Goal: Information Seeking & Learning: Learn about a topic

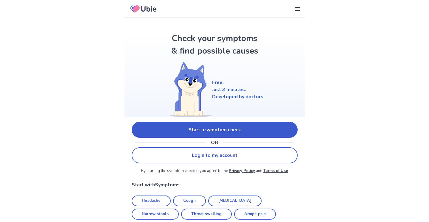
click at [250, 132] on link "Start a symptom check" at bounding box center [215, 130] width 166 height 16
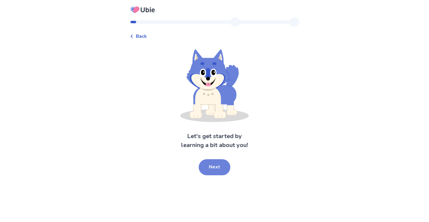
click at [216, 166] on button "Next" at bounding box center [215, 167] width 32 height 16
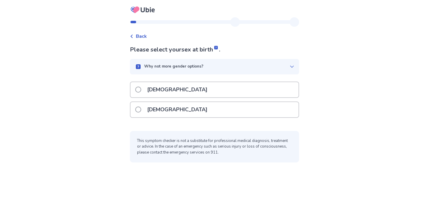
click at [196, 107] on div "[DEMOGRAPHIC_DATA]" at bounding box center [214, 109] width 168 height 15
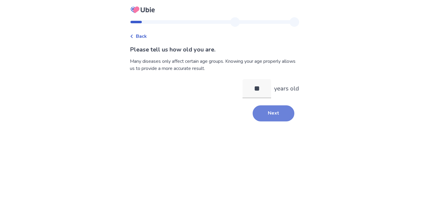
type input "**"
click at [264, 111] on button "Next" at bounding box center [273, 113] width 42 height 16
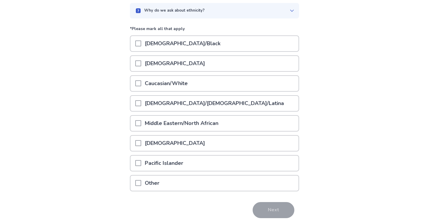
scroll to position [57, 0]
click at [197, 99] on p "[DEMOGRAPHIC_DATA]/[DEMOGRAPHIC_DATA]/Latina" at bounding box center [214, 102] width 146 height 15
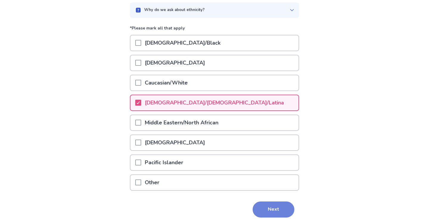
click at [263, 205] on button "Next" at bounding box center [273, 210] width 42 height 16
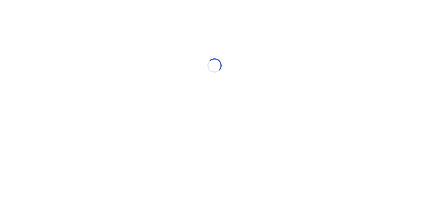
scroll to position [0, 0]
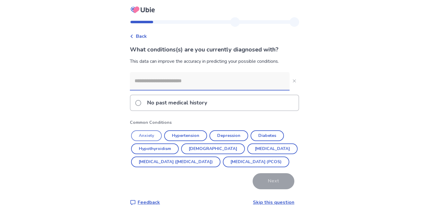
click at [154, 134] on button "Anxiety" at bounding box center [146, 135] width 31 height 11
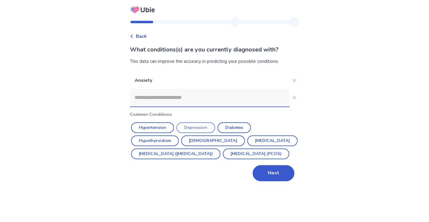
click at [204, 124] on button "Depression" at bounding box center [195, 127] width 39 height 11
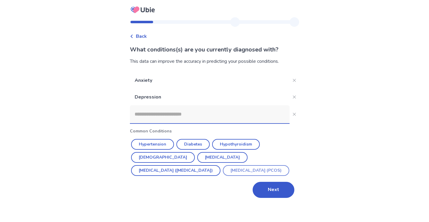
click at [223, 174] on button "[MEDICAL_DATA] (PCOS)" at bounding box center [256, 170] width 66 height 11
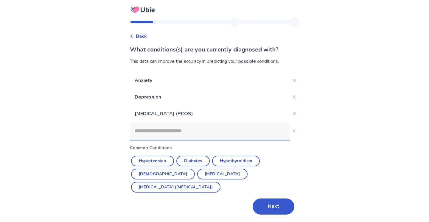
click at [190, 129] on input at bounding box center [210, 131] width 160 height 18
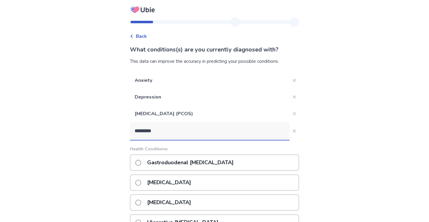
type input "**********"
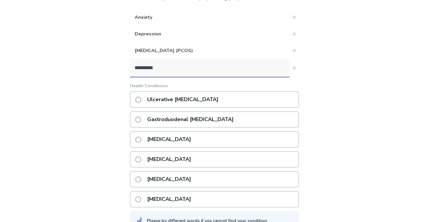
scroll to position [63, 0]
click at [155, 99] on p "Ulcerative [MEDICAL_DATA]" at bounding box center [182, 99] width 78 height 15
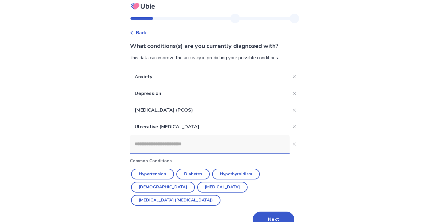
scroll to position [3, 0]
click at [277, 212] on button "Next" at bounding box center [273, 220] width 42 height 16
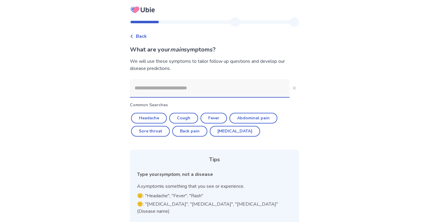
click at [216, 92] on input at bounding box center [210, 88] width 160 height 18
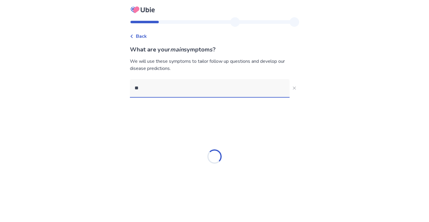
type input "***"
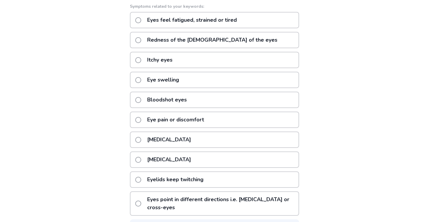
scroll to position [101, 0]
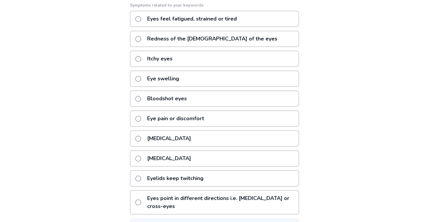
click at [203, 119] on p "Eye pain or discomfort" at bounding box center [175, 118] width 64 height 15
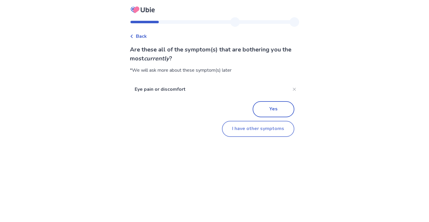
click at [237, 127] on button "I have other symptoms" at bounding box center [258, 129] width 72 height 16
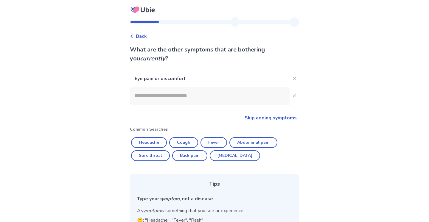
click at [175, 93] on input at bounding box center [210, 96] width 160 height 18
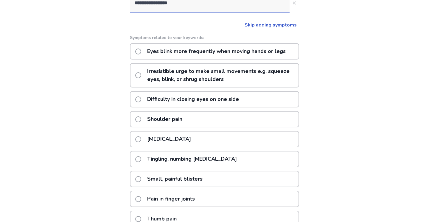
scroll to position [92, 0]
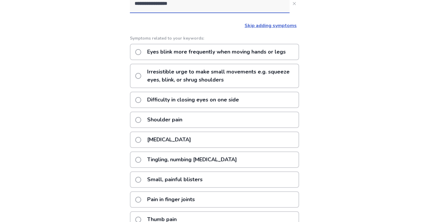
type input "**********"
click at [143, 96] on label "Difficulty in closing eyes on one side" at bounding box center [188, 99] width 107 height 15
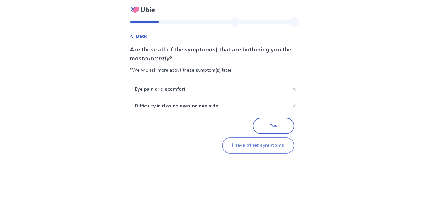
click at [243, 144] on button "I have other symptoms" at bounding box center [258, 146] width 72 height 16
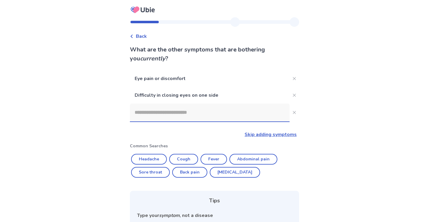
click at [191, 115] on input at bounding box center [210, 113] width 160 height 18
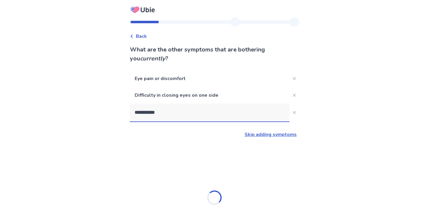
type input "**********"
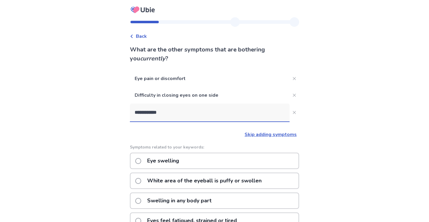
click at [162, 161] on p "Eye swelling" at bounding box center [162, 160] width 39 height 15
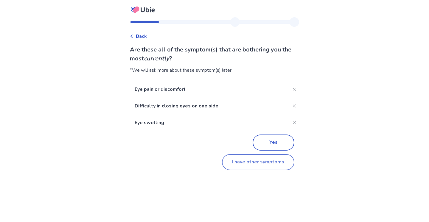
click at [259, 159] on button "I have other symptoms" at bounding box center [258, 162] width 72 height 16
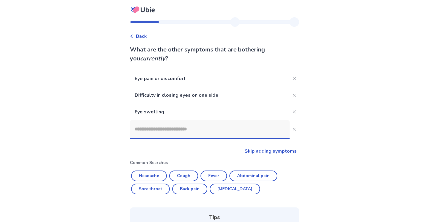
click at [186, 127] on input at bounding box center [210, 129] width 160 height 18
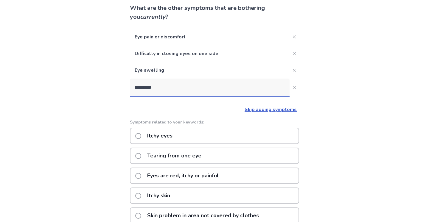
scroll to position [41, 0]
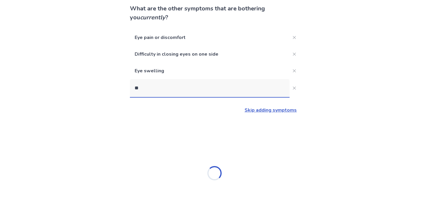
type input "*"
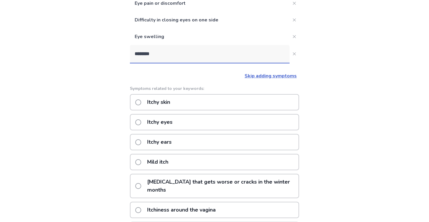
scroll to position [71, 0]
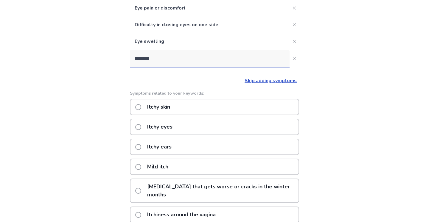
type input "********"
click at [207, 125] on div "Itchy eyes" at bounding box center [214, 127] width 169 height 16
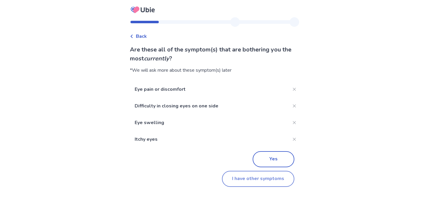
click at [279, 178] on button "I have other symptoms" at bounding box center [258, 179] width 72 height 16
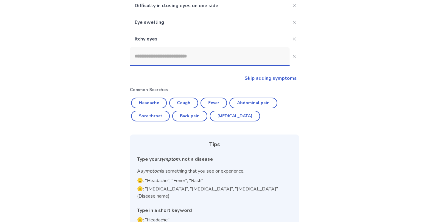
scroll to position [54, 0]
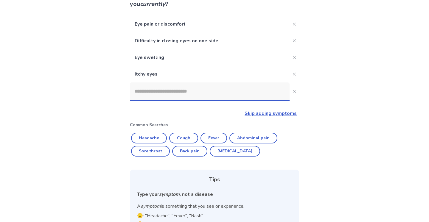
click at [210, 97] on input at bounding box center [210, 91] width 160 height 18
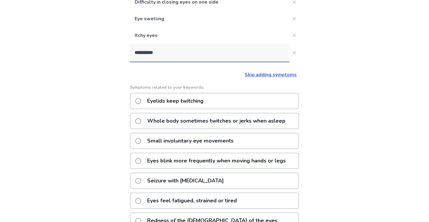
scroll to position [94, 0]
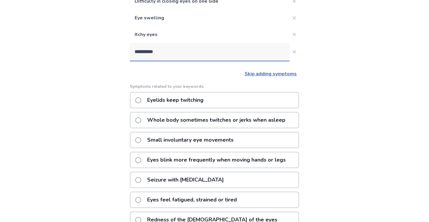
type input "**********"
click at [215, 99] on div "Eyelids keep twitching" at bounding box center [214, 100] width 169 height 16
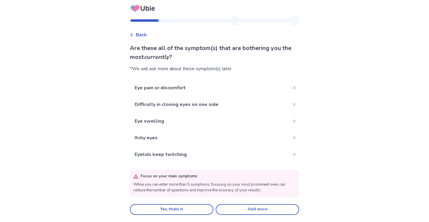
scroll to position [1, 0]
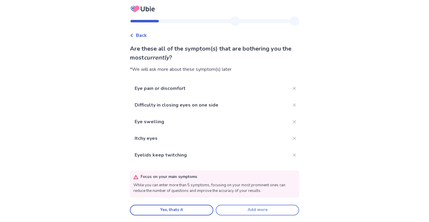
click at [270, 210] on button "Add more" at bounding box center [257, 210] width 83 height 11
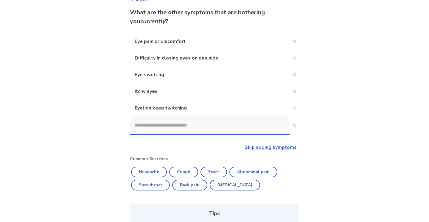
scroll to position [37, 0]
click at [243, 124] on input at bounding box center [210, 126] width 160 height 18
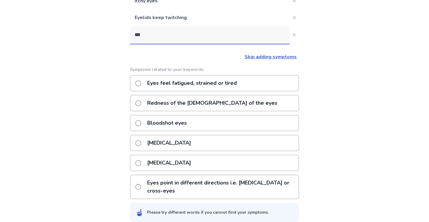
scroll to position [127, 0]
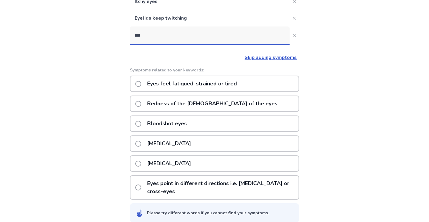
type input "***"
click at [220, 143] on div "[MEDICAL_DATA]" at bounding box center [214, 143] width 169 height 16
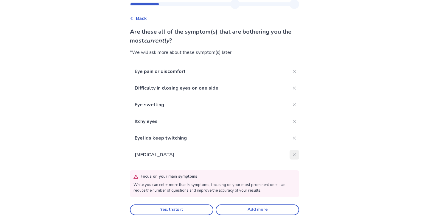
scroll to position [18, 0]
click at [293, 156] on icon "Close" at bounding box center [294, 155] width 3 height 3
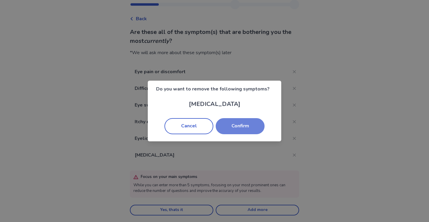
click at [237, 123] on button "Confirm" at bounding box center [240, 126] width 49 height 16
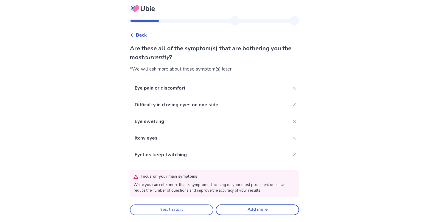
scroll to position [1, 0]
click at [184, 209] on button "Yes, thats it" at bounding box center [171, 210] width 83 height 11
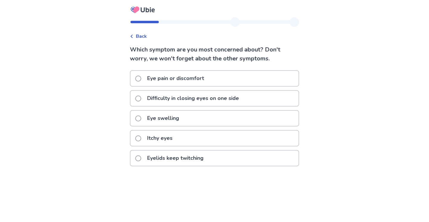
click at [204, 98] on p "Difficulty in closing eyes on one side" at bounding box center [192, 98] width 99 height 15
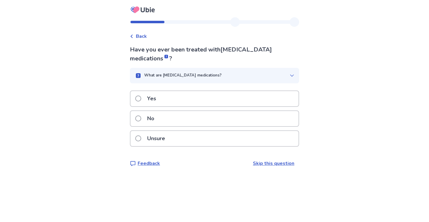
click at [190, 79] on div "What are [MEDICAL_DATA] medications?" at bounding box center [214, 75] width 169 height 15
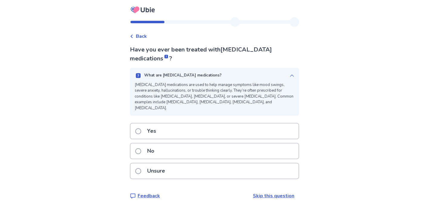
click at [191, 74] on p "What are [MEDICAL_DATA] medications?" at bounding box center [182, 76] width 77 height 6
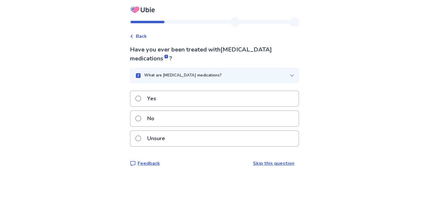
click at [167, 102] on div "Yes" at bounding box center [214, 98] width 168 height 15
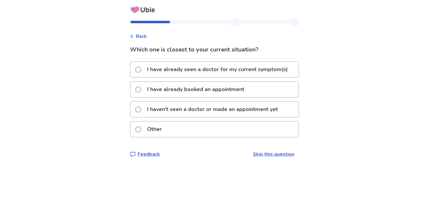
click at [168, 107] on p "I haven't seen a doctor or made an appointment yet" at bounding box center [212, 109] width 138 height 15
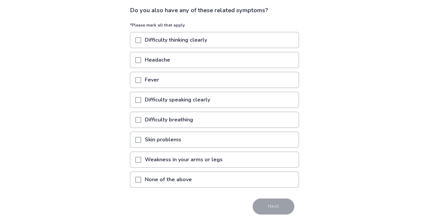
scroll to position [41, 0]
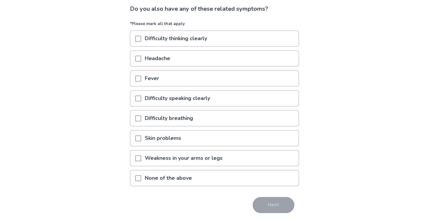
click at [140, 179] on span at bounding box center [138, 178] width 6 height 6
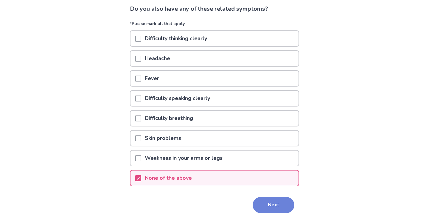
click at [271, 204] on button "Next" at bounding box center [273, 205] width 42 height 16
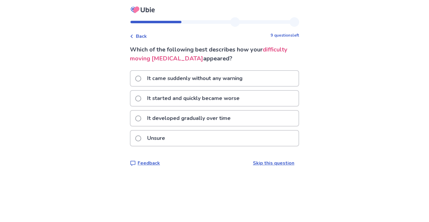
click at [140, 37] on span "Back" at bounding box center [141, 36] width 11 height 7
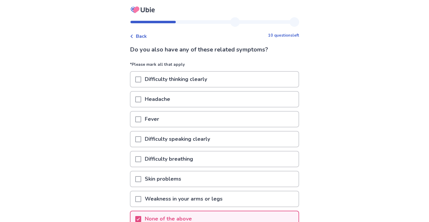
click at [133, 36] on icon at bounding box center [132, 37] width 4 height 4
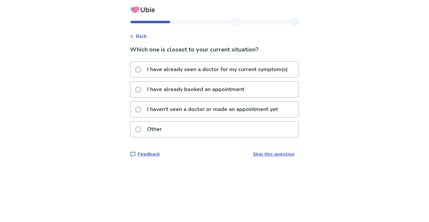
click at [132, 36] on icon at bounding box center [131, 37] width 2 height 4
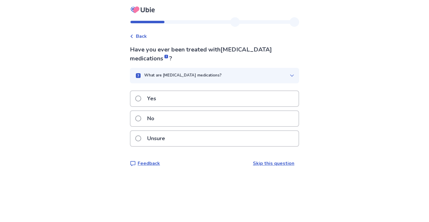
click at [133, 36] on icon at bounding box center [132, 37] width 4 height 4
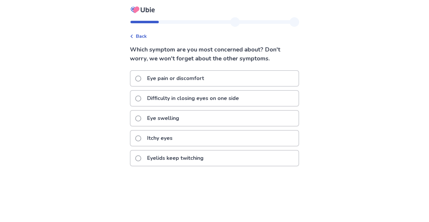
click at [193, 82] on p "Eye pain or discomfort" at bounding box center [175, 78] width 64 height 15
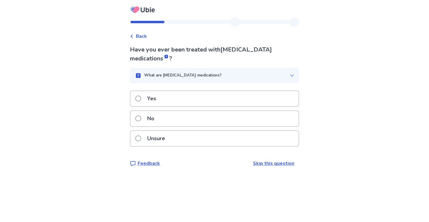
click at [208, 101] on div "Yes" at bounding box center [214, 98] width 168 height 15
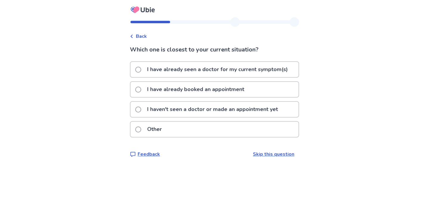
click at [212, 112] on p "I haven't seen a doctor or made an appointment yet" at bounding box center [212, 109] width 138 height 15
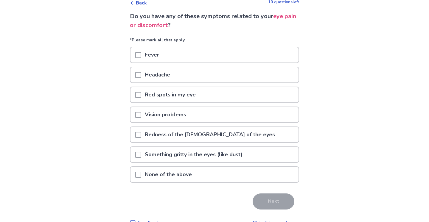
scroll to position [34, 0]
click at [141, 114] on span at bounding box center [138, 114] width 6 height 6
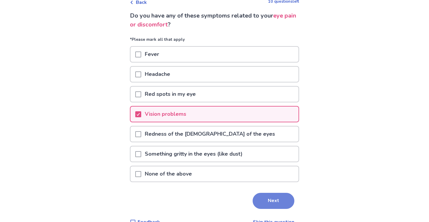
click at [271, 202] on button "Next" at bounding box center [273, 201] width 42 height 16
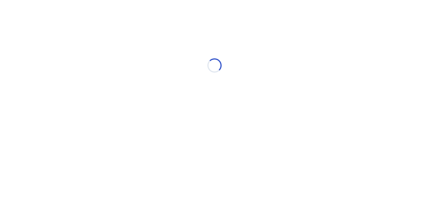
select select "*"
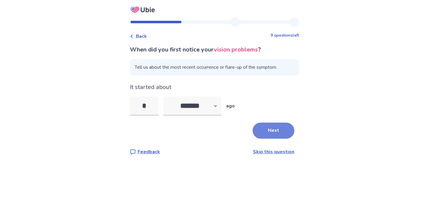
type input "*"
click at [273, 129] on button "Next" at bounding box center [273, 131] width 42 height 16
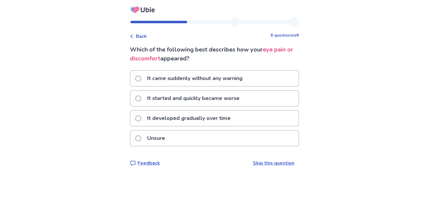
click at [252, 100] on div "It started and quickly became worse" at bounding box center [214, 98] width 168 height 15
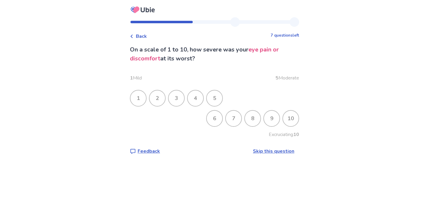
click at [264, 116] on div "9" at bounding box center [271, 118] width 15 height 15
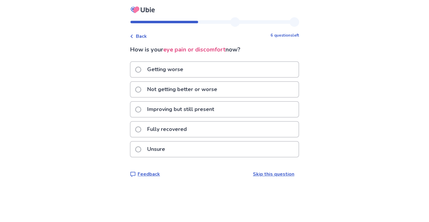
click at [139, 36] on span "Back" at bounding box center [141, 36] width 11 height 7
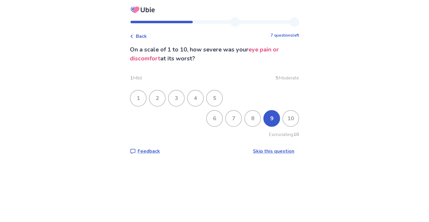
click at [229, 121] on div "7" at bounding box center [233, 118] width 15 height 15
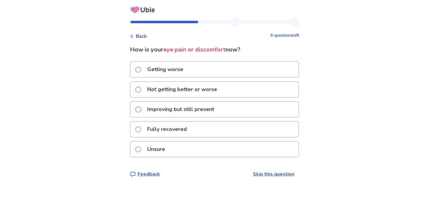
click at [231, 90] on div "Not getting better or worse" at bounding box center [214, 89] width 168 height 15
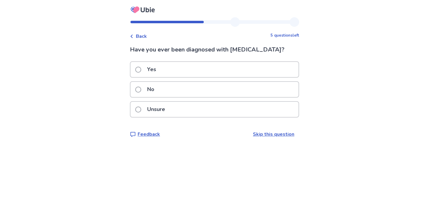
click at [216, 89] on div "No" at bounding box center [214, 89] width 168 height 15
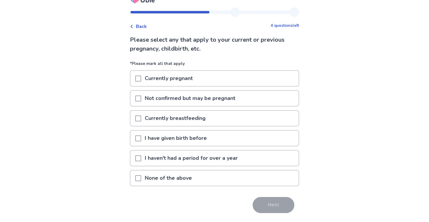
scroll to position [12, 0]
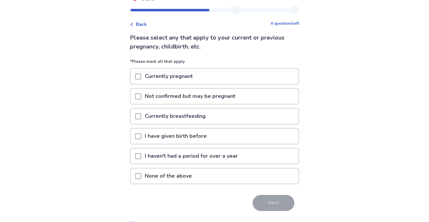
click at [191, 180] on p "None of the above" at bounding box center [168, 175] width 54 height 15
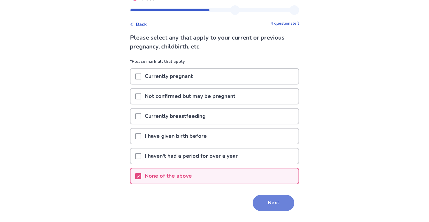
click at [272, 207] on button "Next" at bounding box center [273, 203] width 42 height 16
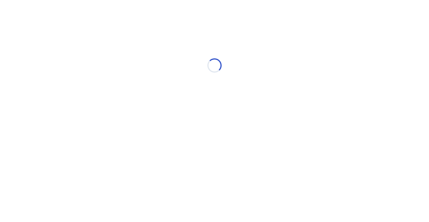
scroll to position [0, 0]
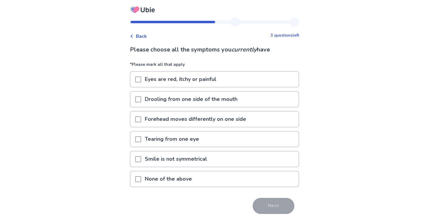
click at [141, 78] on span at bounding box center [138, 80] width 6 height 6
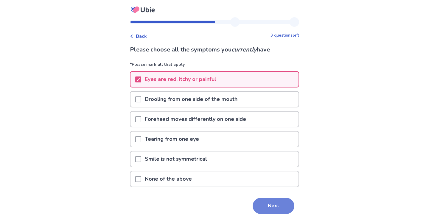
click at [274, 204] on button "Next" at bounding box center [273, 206] width 42 height 16
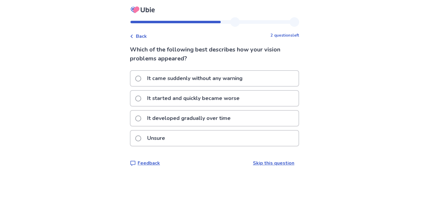
click at [261, 144] on div "Unsure" at bounding box center [214, 138] width 168 height 15
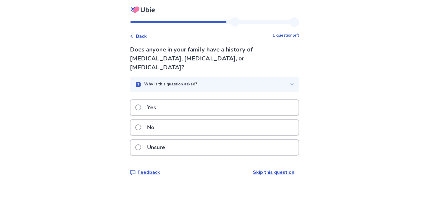
click at [271, 82] on div "Why is this question asked?" at bounding box center [212, 85] width 155 height 6
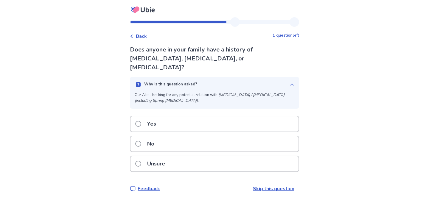
click at [270, 82] on div "Why is this question asked?" at bounding box center [212, 85] width 155 height 6
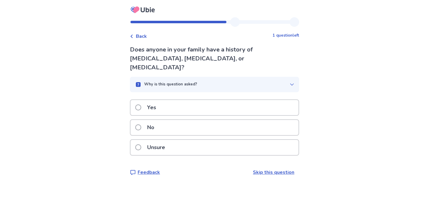
click at [236, 140] on div "Unsure" at bounding box center [214, 147] width 168 height 15
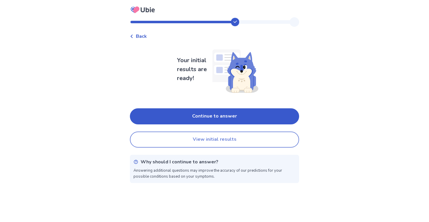
click at [234, 138] on button "View initial results" at bounding box center [214, 140] width 169 height 16
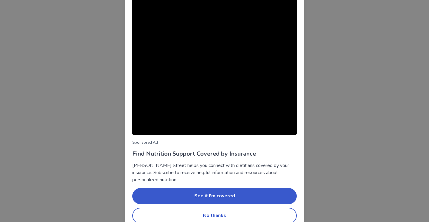
scroll to position [25, 0]
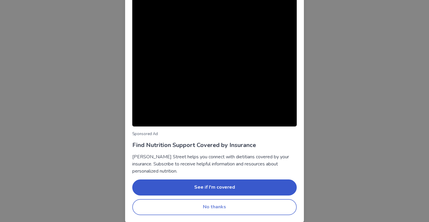
click at [250, 205] on button "No thanks" at bounding box center [214, 207] width 164 height 16
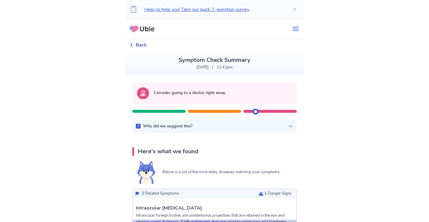
scroll to position [0, 0]
click at [143, 46] on span "Back" at bounding box center [141, 44] width 11 height 7
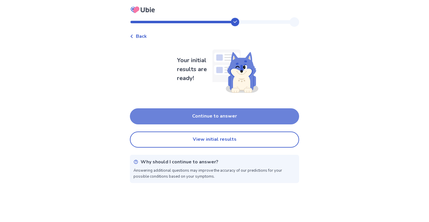
click at [194, 118] on button "Continue to answer" at bounding box center [214, 116] width 169 height 16
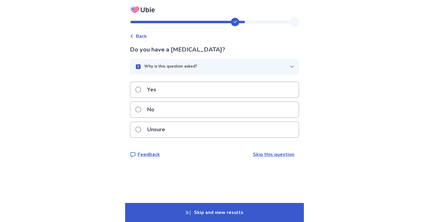
click at [191, 113] on div "No" at bounding box center [214, 109] width 168 height 15
click at [173, 108] on div "No" at bounding box center [214, 109] width 168 height 15
click at [169, 90] on div "Yes" at bounding box center [214, 89] width 168 height 15
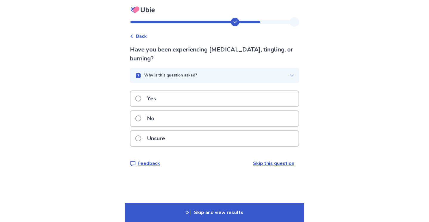
click at [133, 36] on icon at bounding box center [132, 37] width 4 height 4
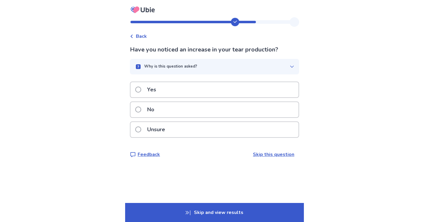
click at [174, 68] on p "Why is this question asked?" at bounding box center [170, 67] width 53 height 6
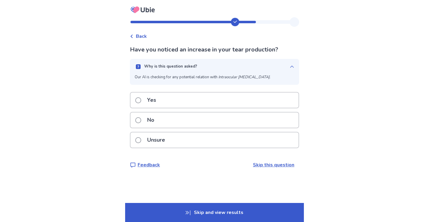
click at [174, 66] on p "Why is this question asked?" at bounding box center [170, 67] width 53 height 6
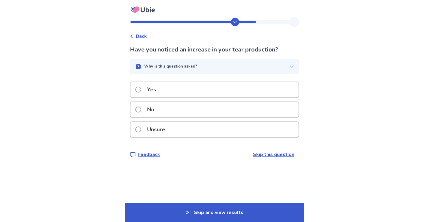
click at [168, 90] on div "Yes" at bounding box center [214, 89] width 168 height 15
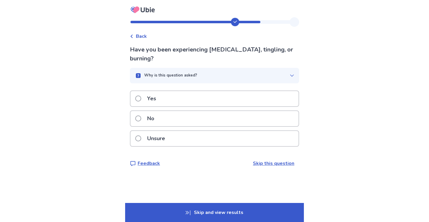
click at [183, 99] on div "Yes" at bounding box center [214, 98] width 168 height 15
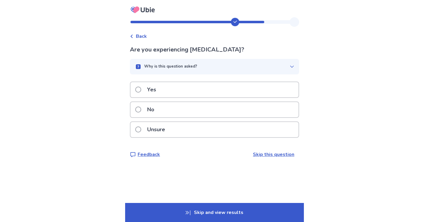
click at [171, 114] on div "No" at bounding box center [214, 109] width 168 height 15
click at [182, 87] on div "Yes" at bounding box center [214, 89] width 168 height 15
click at [179, 110] on div "No" at bounding box center [214, 109] width 168 height 15
click at [184, 106] on div "No" at bounding box center [214, 109] width 168 height 15
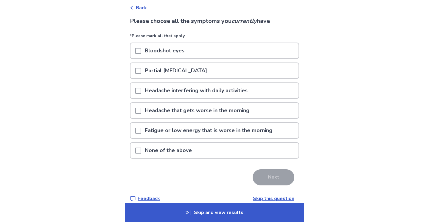
scroll to position [29, 0]
click at [231, 153] on div "None of the above" at bounding box center [214, 149] width 168 height 15
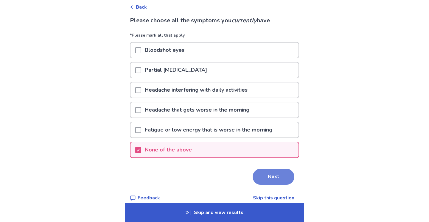
click at [259, 178] on button "Next" at bounding box center [273, 177] width 42 height 16
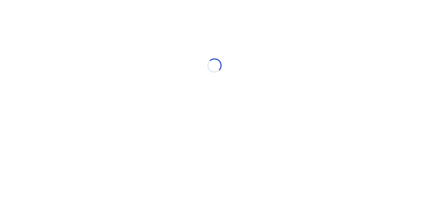
scroll to position [0, 0]
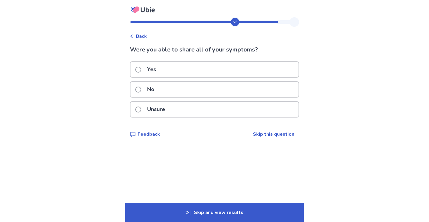
click at [220, 89] on div "No" at bounding box center [214, 89] width 168 height 15
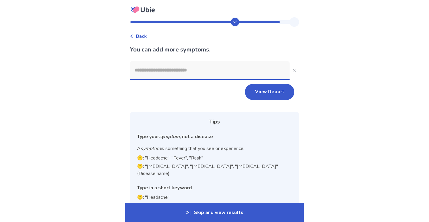
click at [202, 74] on input at bounding box center [210, 70] width 160 height 18
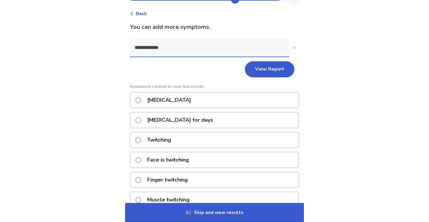
scroll to position [21, 0]
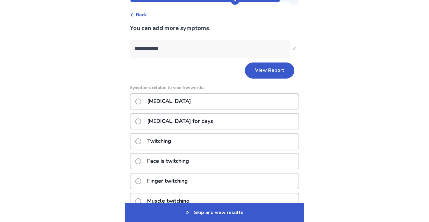
type input "**********"
click at [141, 99] on span at bounding box center [138, 102] width 6 height 6
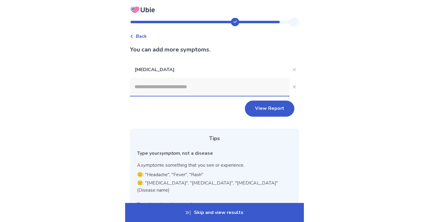
scroll to position [0, 0]
click at [154, 93] on input at bounding box center [210, 87] width 160 height 18
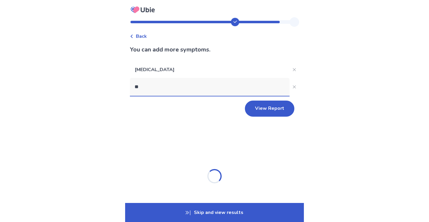
type input "***"
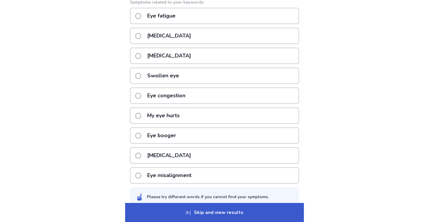
scroll to position [124, 0]
click at [174, 133] on p "Eye booger" at bounding box center [161, 134] width 36 height 15
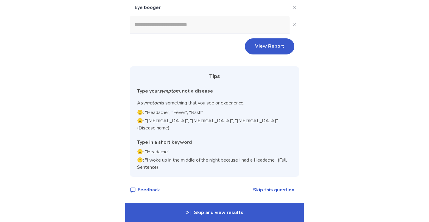
scroll to position [72, 0]
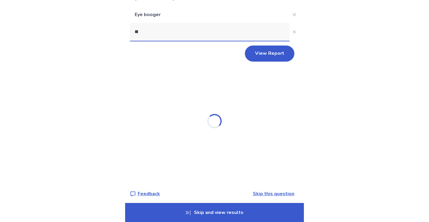
type input "***"
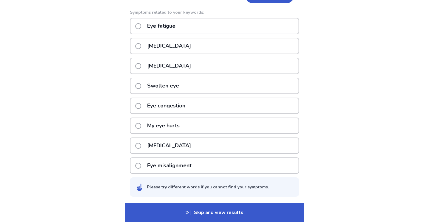
scroll to position [131, 0]
click at [181, 63] on p "[MEDICAL_DATA]" at bounding box center [168, 65] width 51 height 15
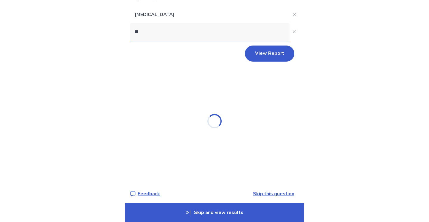
type input "***"
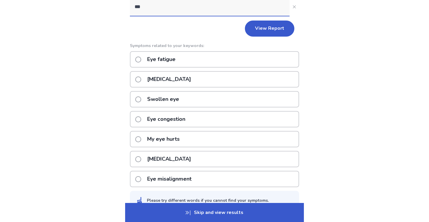
scroll to position [119, 0]
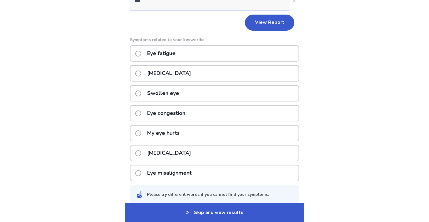
click at [169, 95] on p "Swollen eye" at bounding box center [162, 93] width 39 height 15
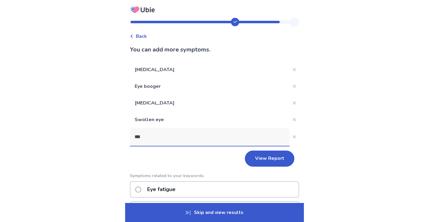
scroll to position [0, 0]
type input "*"
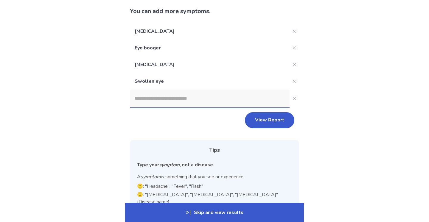
scroll to position [42, 0]
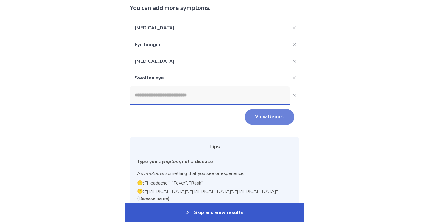
click at [253, 118] on button "View Report" at bounding box center [269, 117] width 49 height 16
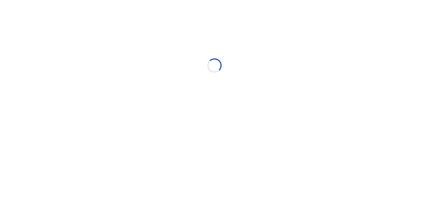
scroll to position [-1, 0]
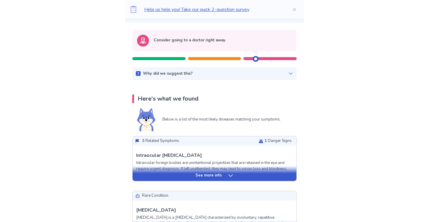
scroll to position [55, 0]
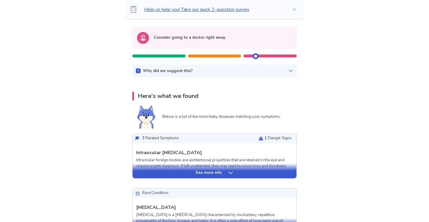
click at [231, 172] on icon at bounding box center [230, 173] width 4 height 2
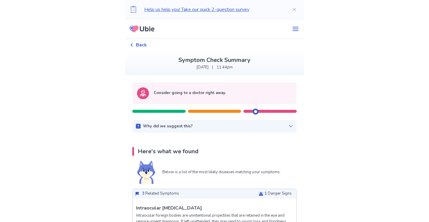
scroll to position [0, 0]
click at [140, 41] on div "Back" at bounding box center [214, 45] width 169 height 12
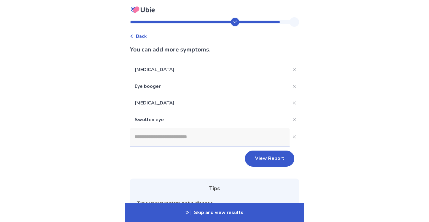
click at [166, 136] on input at bounding box center [210, 137] width 160 height 18
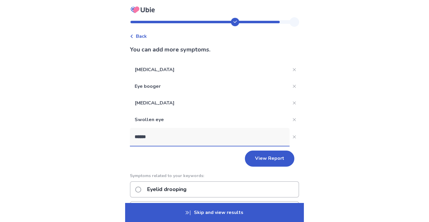
type input "******"
click at [139, 31] on div "Back" at bounding box center [214, 33] width 169 height 13
click at [140, 38] on span "Back" at bounding box center [141, 36] width 11 height 7
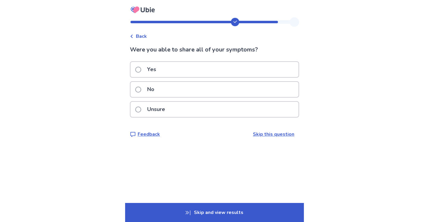
click at [133, 36] on icon at bounding box center [132, 37] width 4 height 4
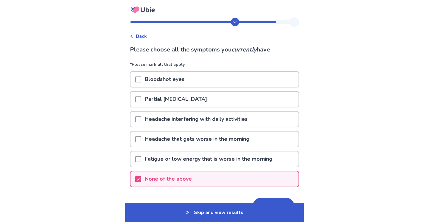
click at [132, 36] on icon at bounding box center [131, 37] width 2 height 4
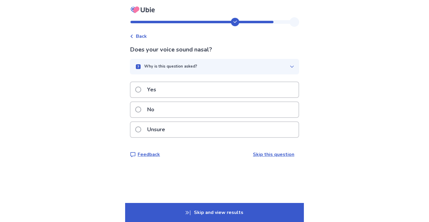
click at [132, 36] on icon at bounding box center [131, 37] width 2 height 4
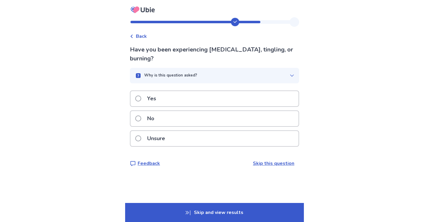
click at [132, 36] on icon at bounding box center [131, 37] width 2 height 4
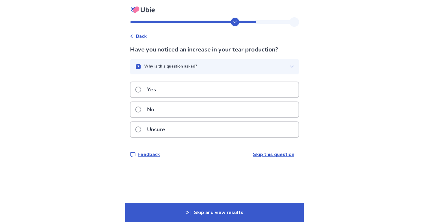
click at [139, 7] on icon at bounding box center [136, 10] width 6 height 7
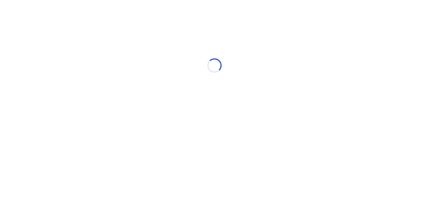
select select "*"
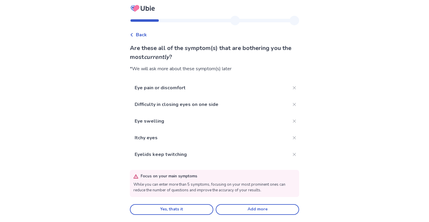
scroll to position [1, 0]
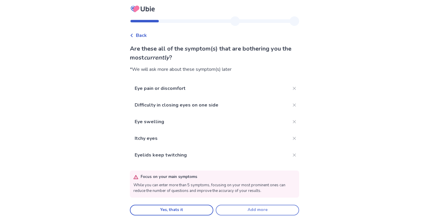
click at [263, 208] on button "Add more" at bounding box center [257, 210] width 83 height 11
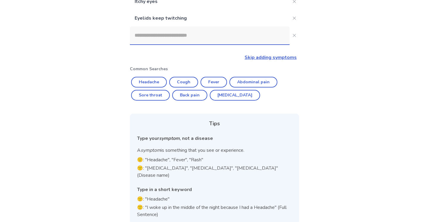
click at [176, 40] on input at bounding box center [210, 35] width 160 height 18
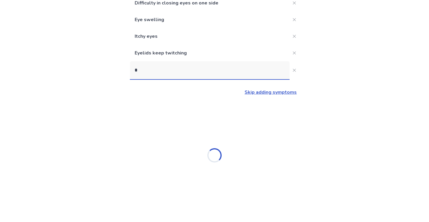
scroll to position [92, 0]
type input "******"
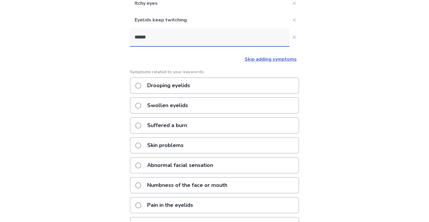
scroll to position [126, 0]
click at [177, 105] on p "Swollen eyelids" at bounding box center [167, 104] width 48 height 15
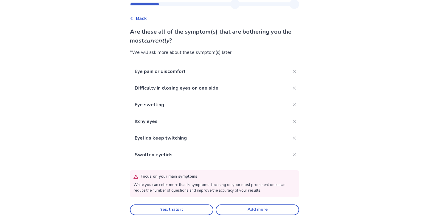
scroll to position [18, 0]
click at [293, 104] on icon "Close" at bounding box center [294, 105] width 3 height 3
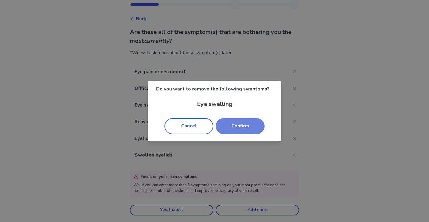
click at [237, 127] on button "Confirm" at bounding box center [240, 126] width 49 height 16
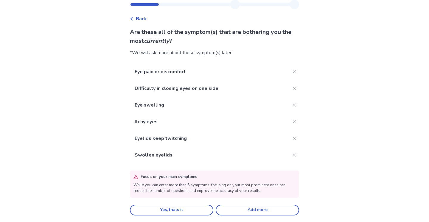
scroll to position [1, 0]
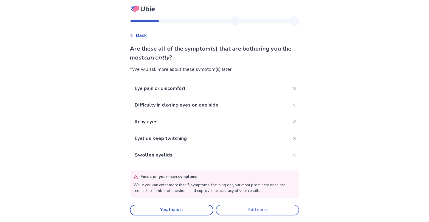
click at [251, 207] on button "Add more" at bounding box center [257, 210] width 83 height 11
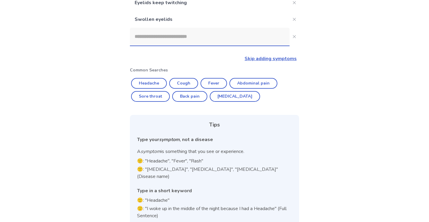
click at [182, 36] on input at bounding box center [210, 37] width 160 height 18
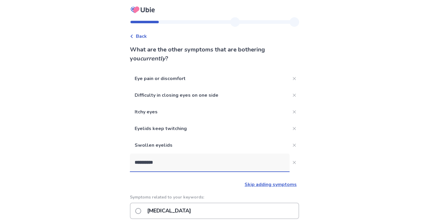
scroll to position [0, 0]
type input "*"
type input "**********"
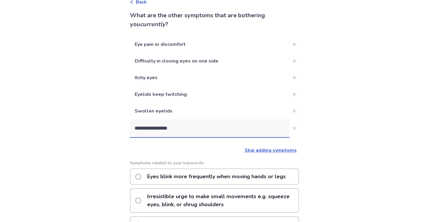
scroll to position [29, 0]
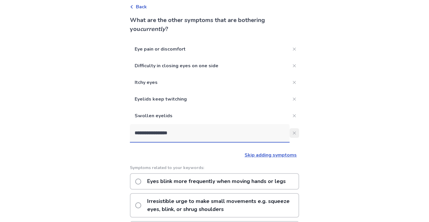
click at [293, 133] on icon "Close" at bounding box center [294, 133] width 3 height 3
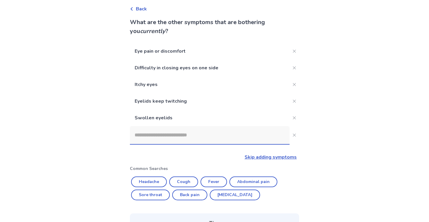
scroll to position [13, 0]
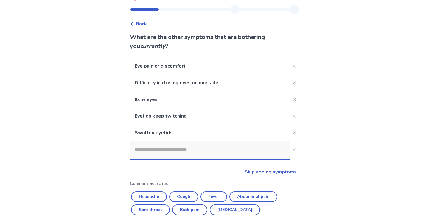
click at [182, 150] on input at bounding box center [210, 150] width 160 height 18
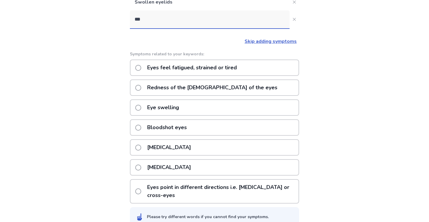
scroll to position [143, 0]
type input "***"
click at [141, 107] on span at bounding box center [138, 107] width 6 height 6
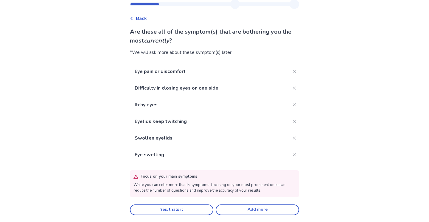
scroll to position [18, 0]
click at [184, 207] on button "Yes, thats it" at bounding box center [171, 210] width 83 height 11
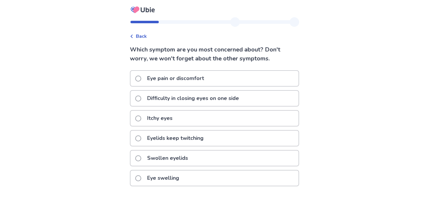
click at [190, 116] on div "Itchy eyes" at bounding box center [214, 118] width 168 height 15
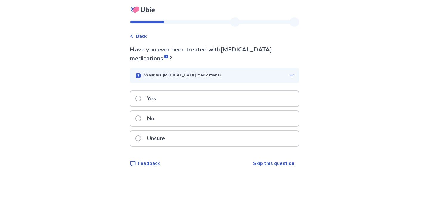
click at [185, 99] on div "Yes" at bounding box center [214, 98] width 168 height 15
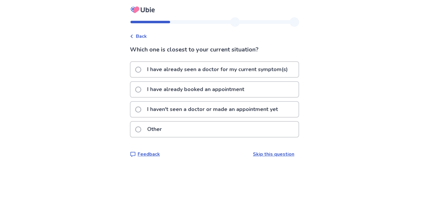
click at [189, 110] on p "I haven't seen a doctor or made an appointment yet" at bounding box center [212, 109] width 138 height 15
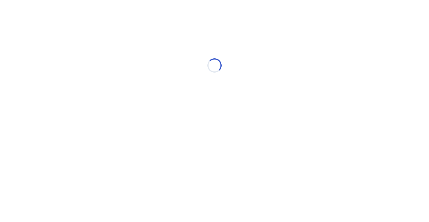
select select "*"
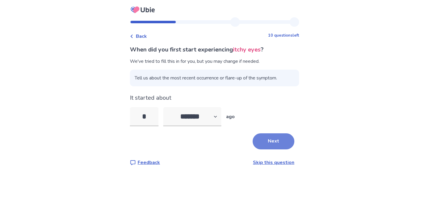
click at [263, 137] on button "Next" at bounding box center [273, 141] width 42 height 16
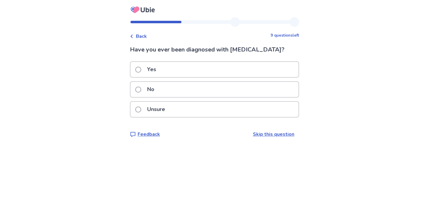
click at [176, 93] on div "No" at bounding box center [214, 89] width 168 height 15
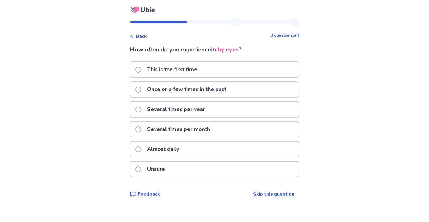
click at [220, 91] on p "Once or a few times in the past" at bounding box center [186, 89] width 86 height 15
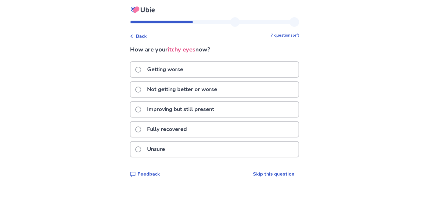
click at [221, 86] on p "Not getting better or worse" at bounding box center [181, 89] width 77 height 15
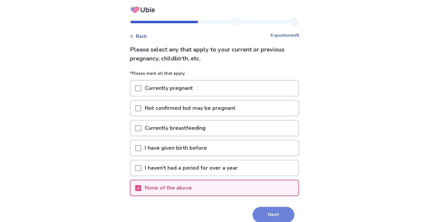
click at [268, 213] on button "Next" at bounding box center [273, 215] width 42 height 16
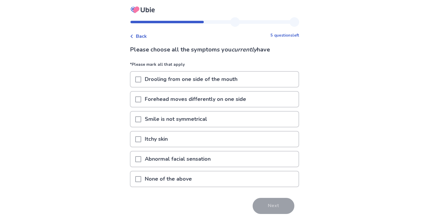
click at [228, 179] on div "None of the above" at bounding box center [214, 178] width 168 height 15
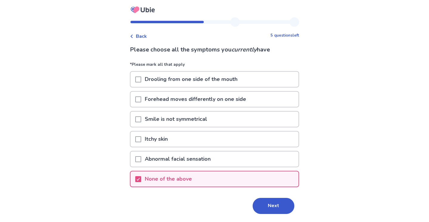
click at [248, 176] on div "None of the above" at bounding box center [214, 178] width 168 height 15
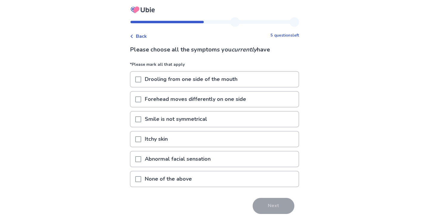
click at [235, 180] on div "None of the above" at bounding box center [214, 178] width 168 height 15
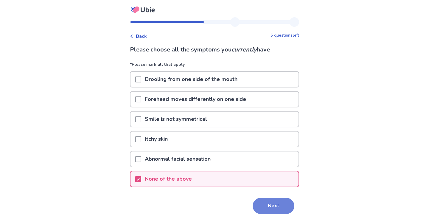
click at [266, 207] on button "Next" at bounding box center [273, 206] width 42 height 16
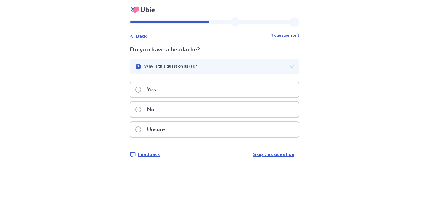
click at [248, 112] on div "No" at bounding box center [214, 109] width 168 height 15
click at [241, 107] on div "No" at bounding box center [214, 109] width 168 height 15
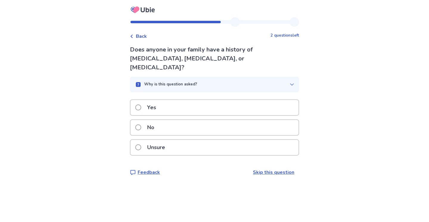
click at [222, 120] on div "No" at bounding box center [214, 127] width 168 height 15
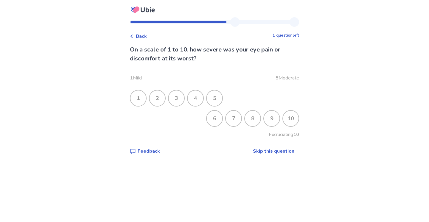
click at [245, 120] on div "8" at bounding box center [252, 118] width 15 height 15
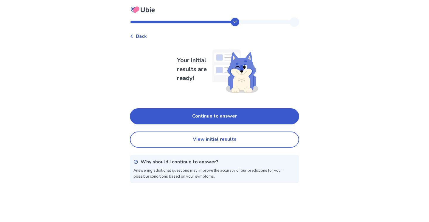
click at [138, 38] on div "Back" at bounding box center [138, 36] width 17 height 7
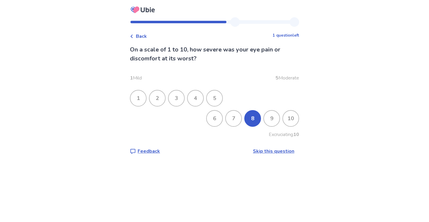
click at [272, 116] on div "9" at bounding box center [271, 118] width 15 height 15
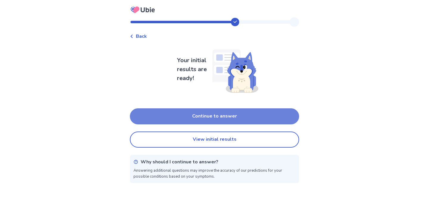
click at [249, 113] on button "Continue to answer" at bounding box center [214, 116] width 169 height 16
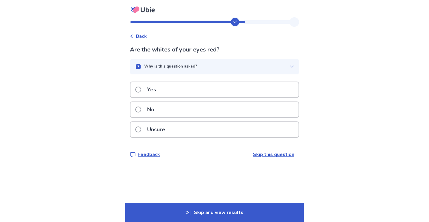
click at [237, 110] on div "No" at bounding box center [214, 109] width 168 height 15
click at [217, 106] on div "No" at bounding box center [214, 109] width 168 height 15
click at [191, 111] on div "No" at bounding box center [214, 109] width 168 height 15
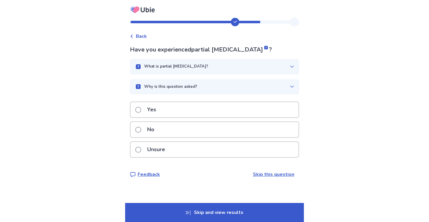
click at [262, 64] on div "What is partial [MEDICAL_DATA]?" at bounding box center [212, 67] width 155 height 6
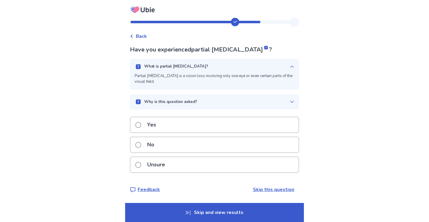
click at [262, 64] on div "What is partial [MEDICAL_DATA]?" at bounding box center [212, 67] width 155 height 6
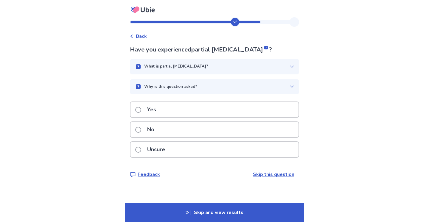
click at [241, 84] on div "Why is this question asked?" at bounding box center [212, 87] width 155 height 6
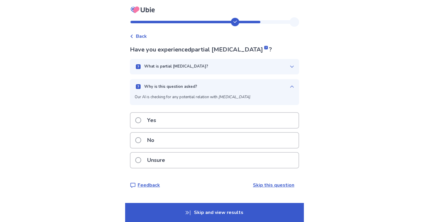
click at [241, 84] on div "Why is this question asked?" at bounding box center [212, 87] width 155 height 6
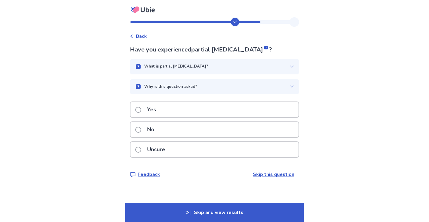
click at [224, 81] on button "Why is this question asked?" at bounding box center [214, 86] width 169 height 15
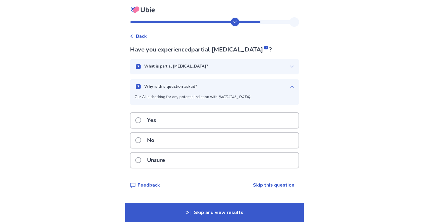
click at [224, 82] on button "Why is this question asked?" at bounding box center [214, 86] width 169 height 15
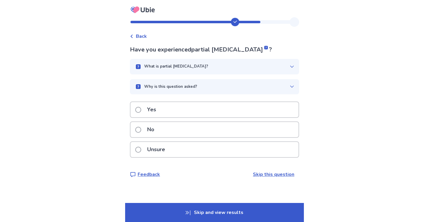
click at [190, 130] on div "No" at bounding box center [214, 129] width 168 height 15
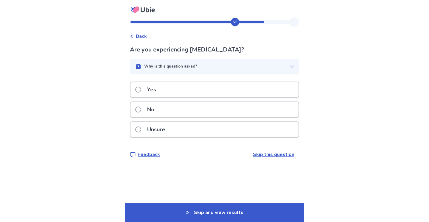
click at [196, 106] on div "No" at bounding box center [214, 109] width 168 height 15
click at [191, 108] on div "No" at bounding box center [214, 109] width 168 height 15
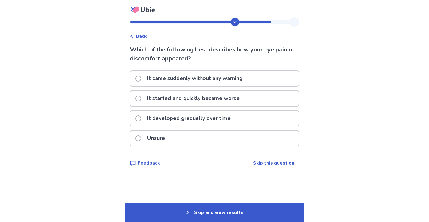
click at [213, 96] on p "It started and quickly became worse" at bounding box center [192, 98] width 99 height 15
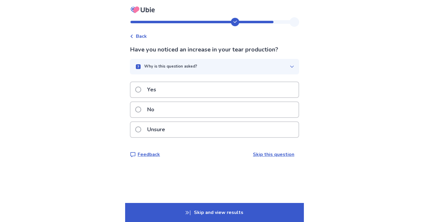
click at [194, 86] on div "Yes" at bounding box center [214, 89] width 168 height 15
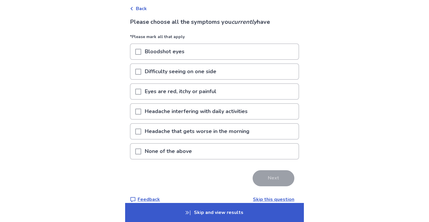
scroll to position [28, 0]
click at [140, 89] on span at bounding box center [138, 91] width 6 height 6
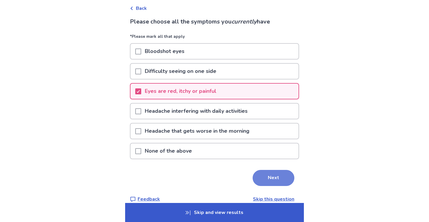
click at [271, 178] on button "Next" at bounding box center [273, 178] width 42 height 16
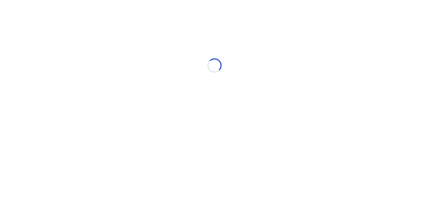
scroll to position [0, 0]
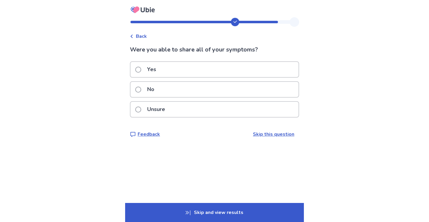
click at [217, 111] on div "Unsure" at bounding box center [214, 109] width 168 height 15
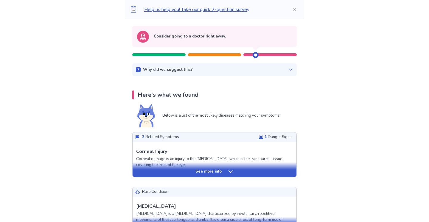
scroll to position [59, 0]
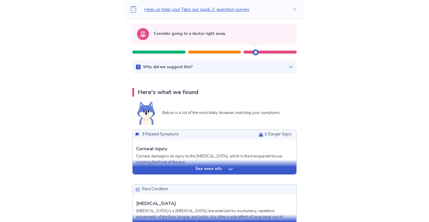
click at [230, 168] on icon at bounding box center [230, 169] width 6 height 6
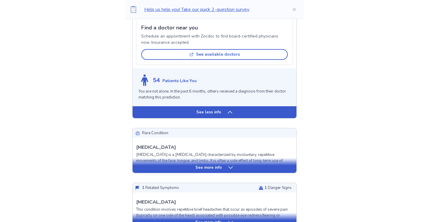
scroll to position [464, 0]
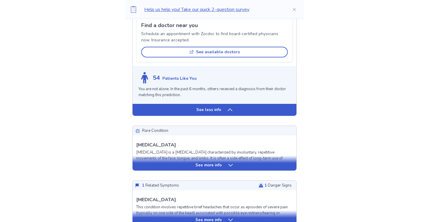
click at [229, 164] on icon at bounding box center [230, 165] width 6 height 6
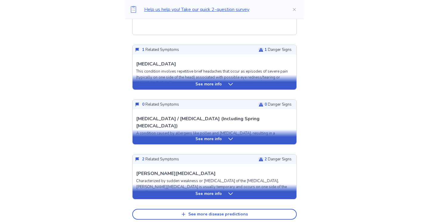
scroll to position [798, 0]
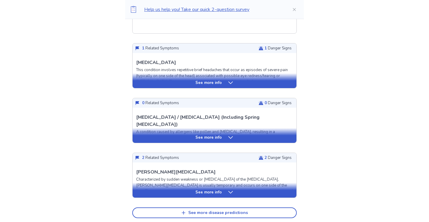
click at [230, 191] on icon at bounding box center [230, 192] width 6 height 6
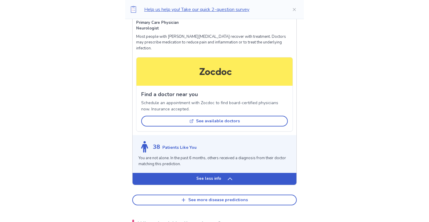
scroll to position [1187, 0]
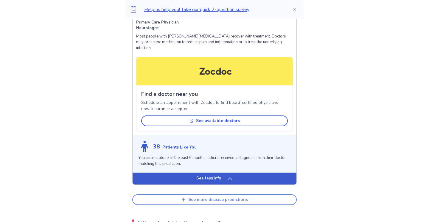
click at [225, 194] on button "See more disease predictions" at bounding box center [214, 199] width 164 height 11
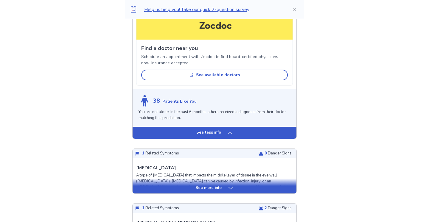
scroll to position [1233, 0]
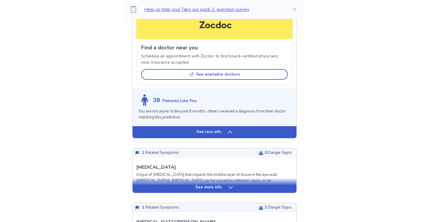
click at [223, 185] on div "See more info" at bounding box center [214, 188] width 164 height 6
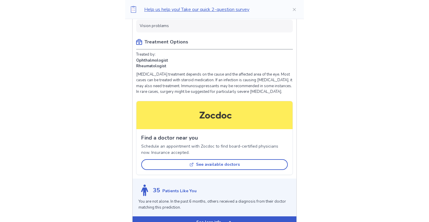
scroll to position [1551, 0]
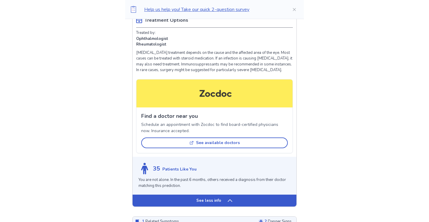
click at [218, 198] on p "See less info" at bounding box center [208, 201] width 25 height 6
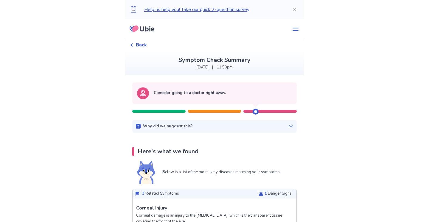
scroll to position [0, 0]
